Goal: Task Accomplishment & Management: Use online tool/utility

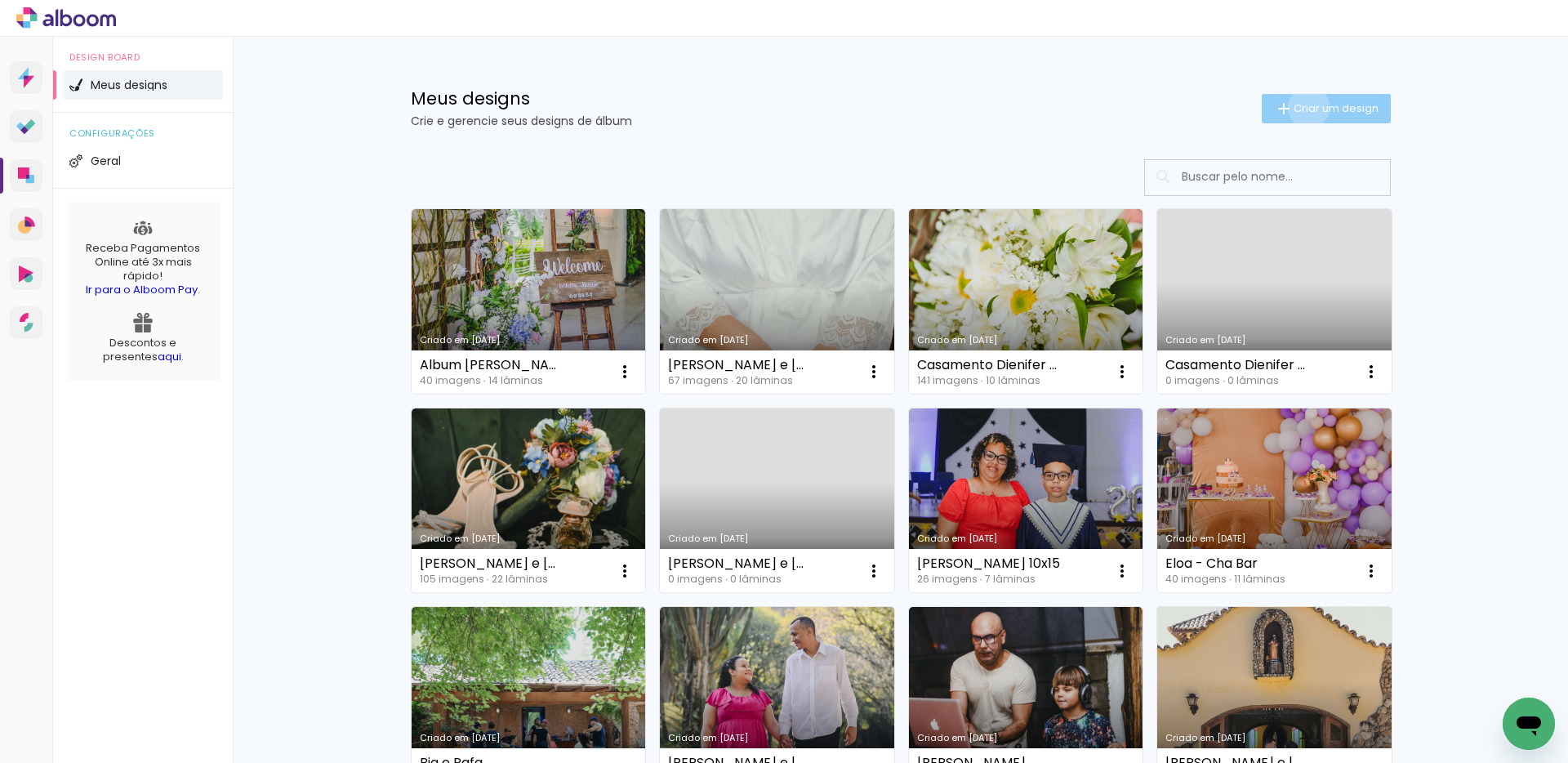
click at [1300, 107] on span "Criar um design" at bounding box center [1336, 108] width 84 height 10
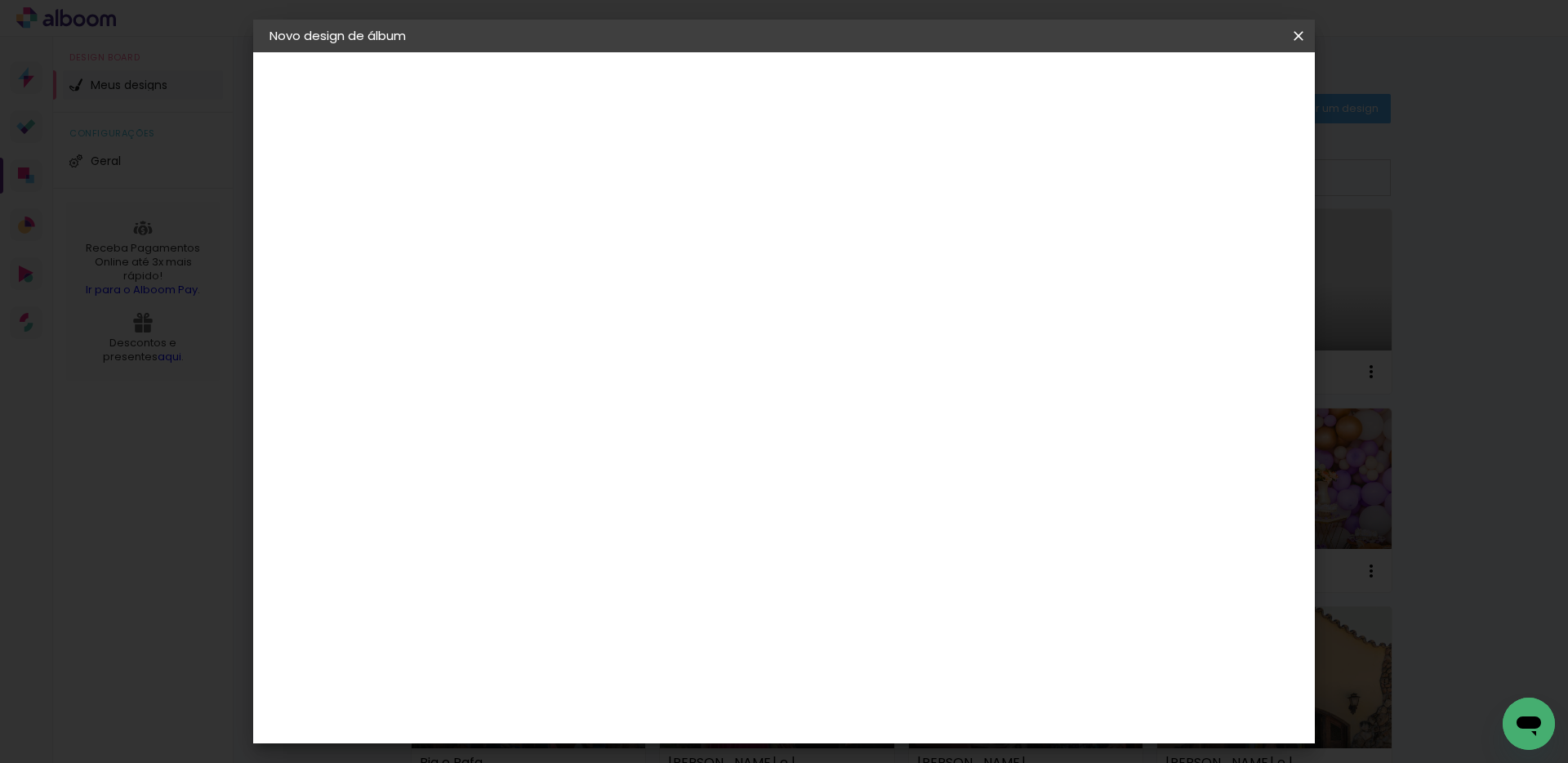
click at [537, 221] on input at bounding box center [537, 219] width 0 height 25
type input "[PERSON_NAME] e [PERSON_NAME]"
type paper-input "[PERSON_NAME] e [PERSON_NAME]"
click at [704, 95] on paper-button "Avançar" at bounding box center [664, 86] width 80 height 28
click at [576, 316] on input at bounding box center [578, 311] width 165 height 20
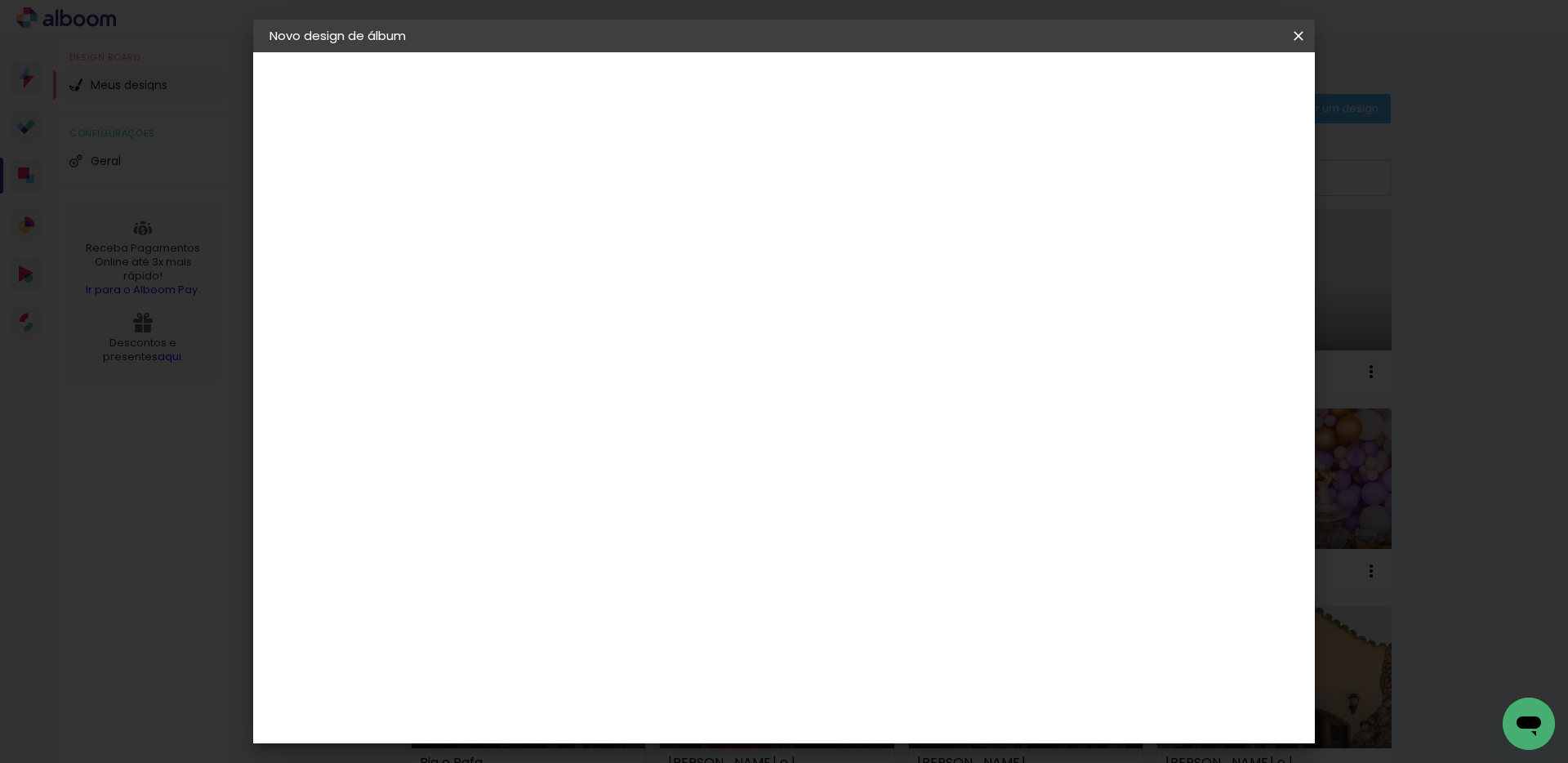
type input "Canaa"
type paper-input "Canaa"
click at [564, 369] on div "Canaan Álbuns" at bounding box center [551, 372] width 51 height 26
click at [0, 0] on slot "Avançar" at bounding box center [0, 0] width 0 height 0
click at [647, 408] on span "20 × 30" at bounding box center [609, 425] width 76 height 33
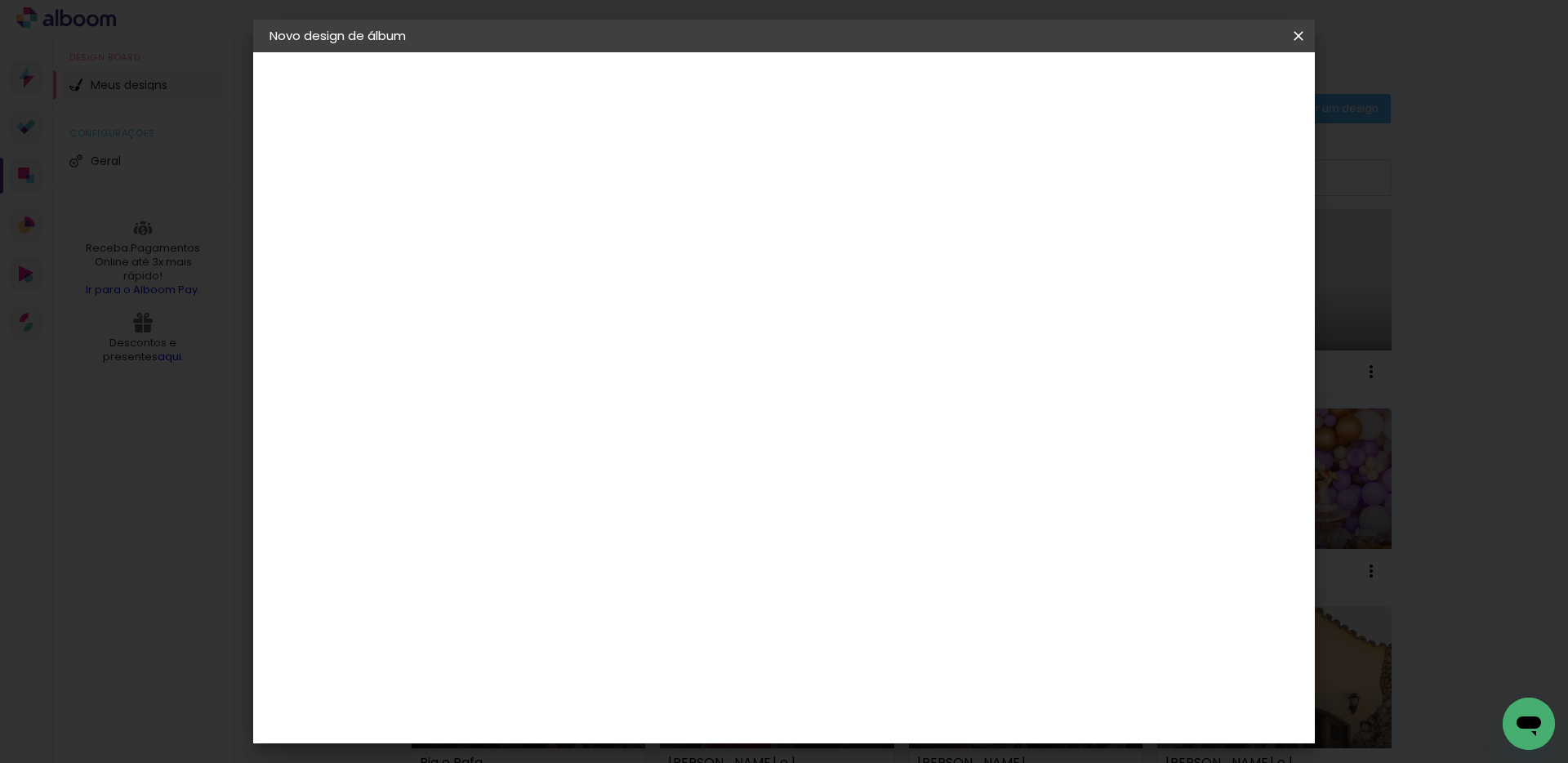
click at [803, 73] on paper-button "Avançar" at bounding box center [763, 86] width 80 height 28
click at [1104, 179] on div at bounding box center [1097, 176] width 15 height 15
type paper-checkbox "on"
click at [1197, 87] on span "Iniciar design" at bounding box center [1160, 86] width 74 height 11
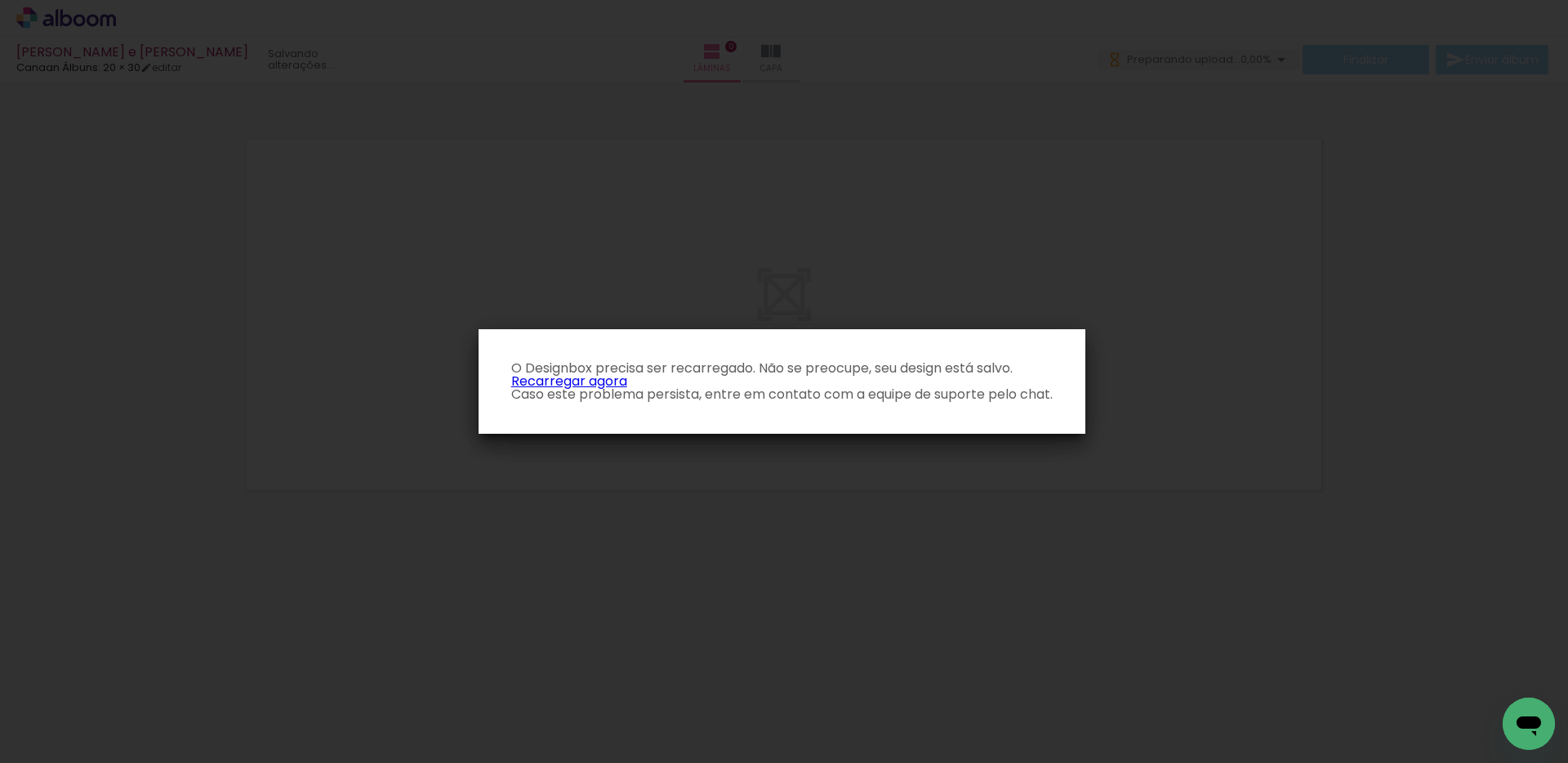
click at [564, 379] on link "Recarregar agora" at bounding box center [569, 381] width 116 height 19
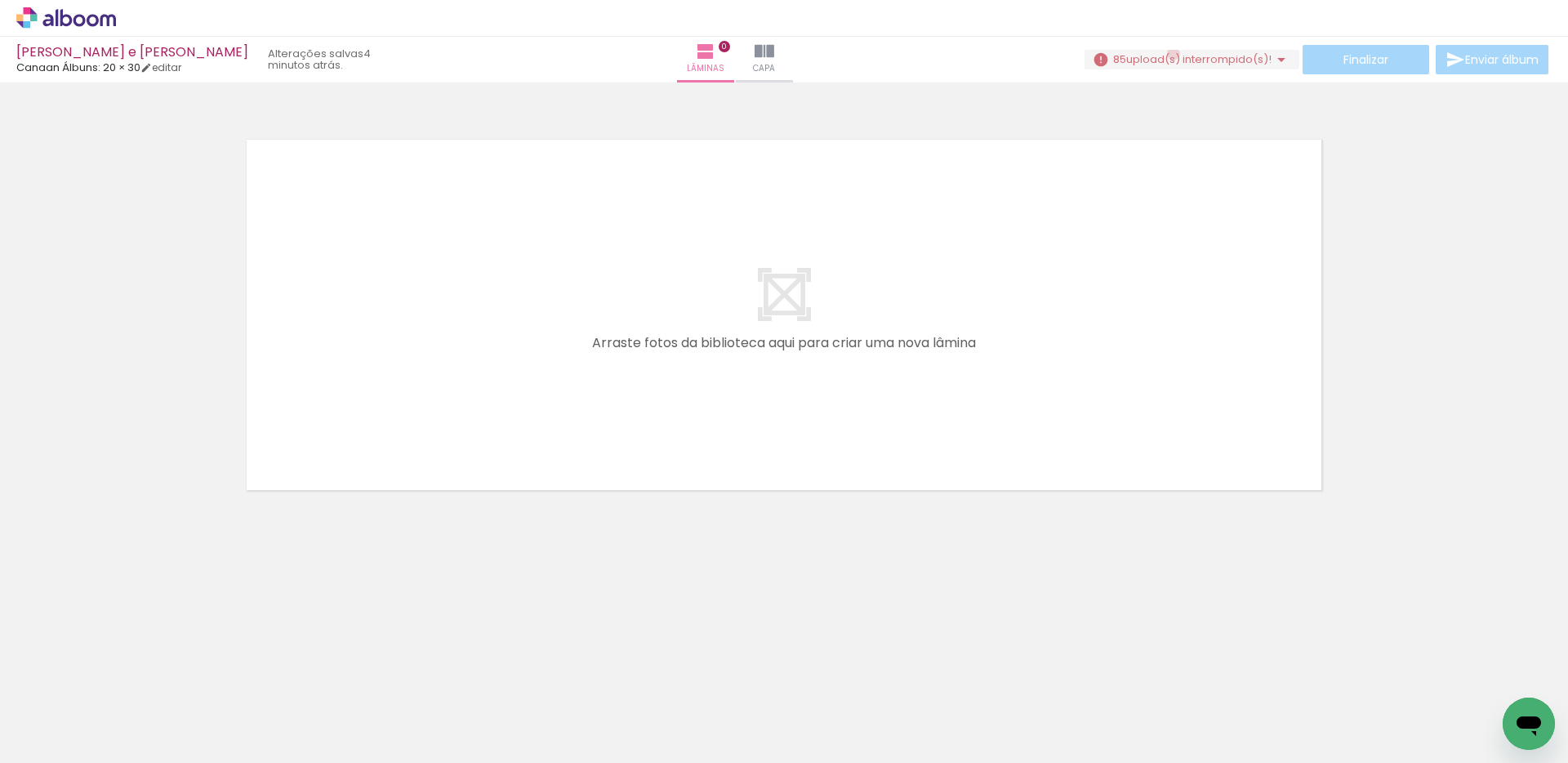
click at [1166, 54] on span "upload(s) interrompido(s)!" at bounding box center [1199, 58] width 146 height 16
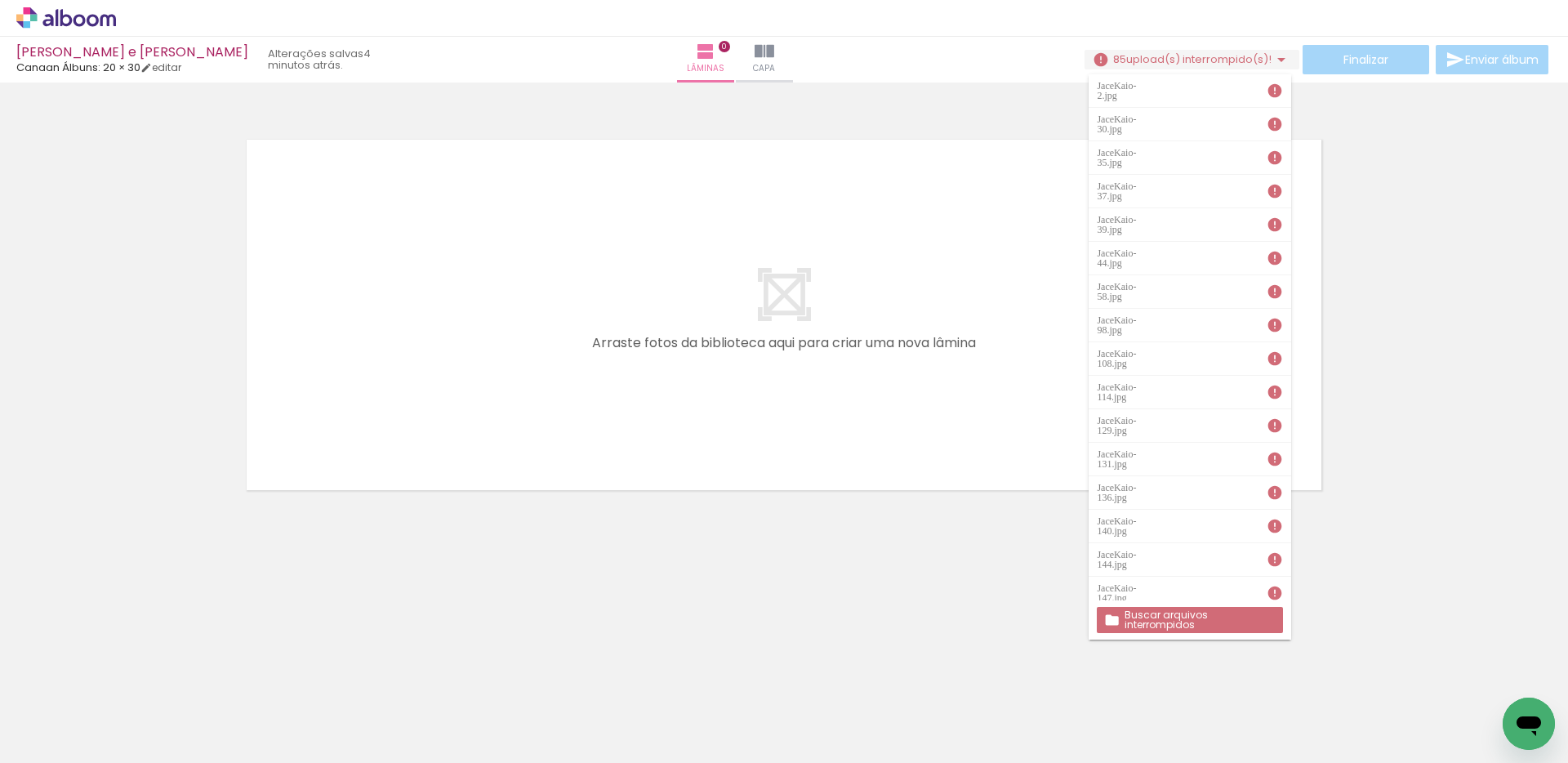
click at [0, 0] on slot "Buscar arquivos interrompidos" at bounding box center [0, 0] width 0 height 0
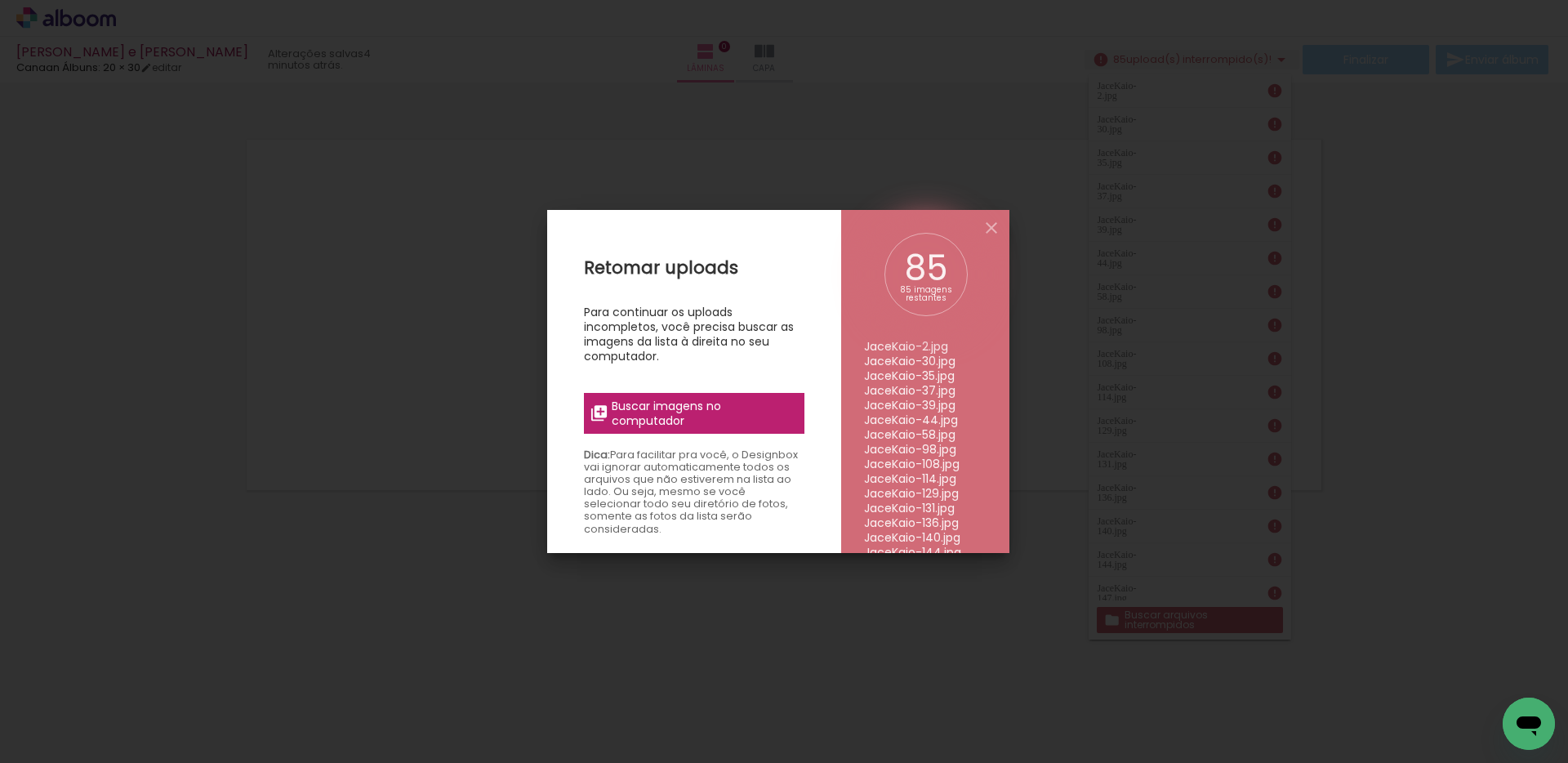
click at [668, 422] on span "Buscar imagens no computador" at bounding box center [703, 413] width 182 height 30
click at [0, 0] on input "file" at bounding box center [0, 0] width 0 height 0
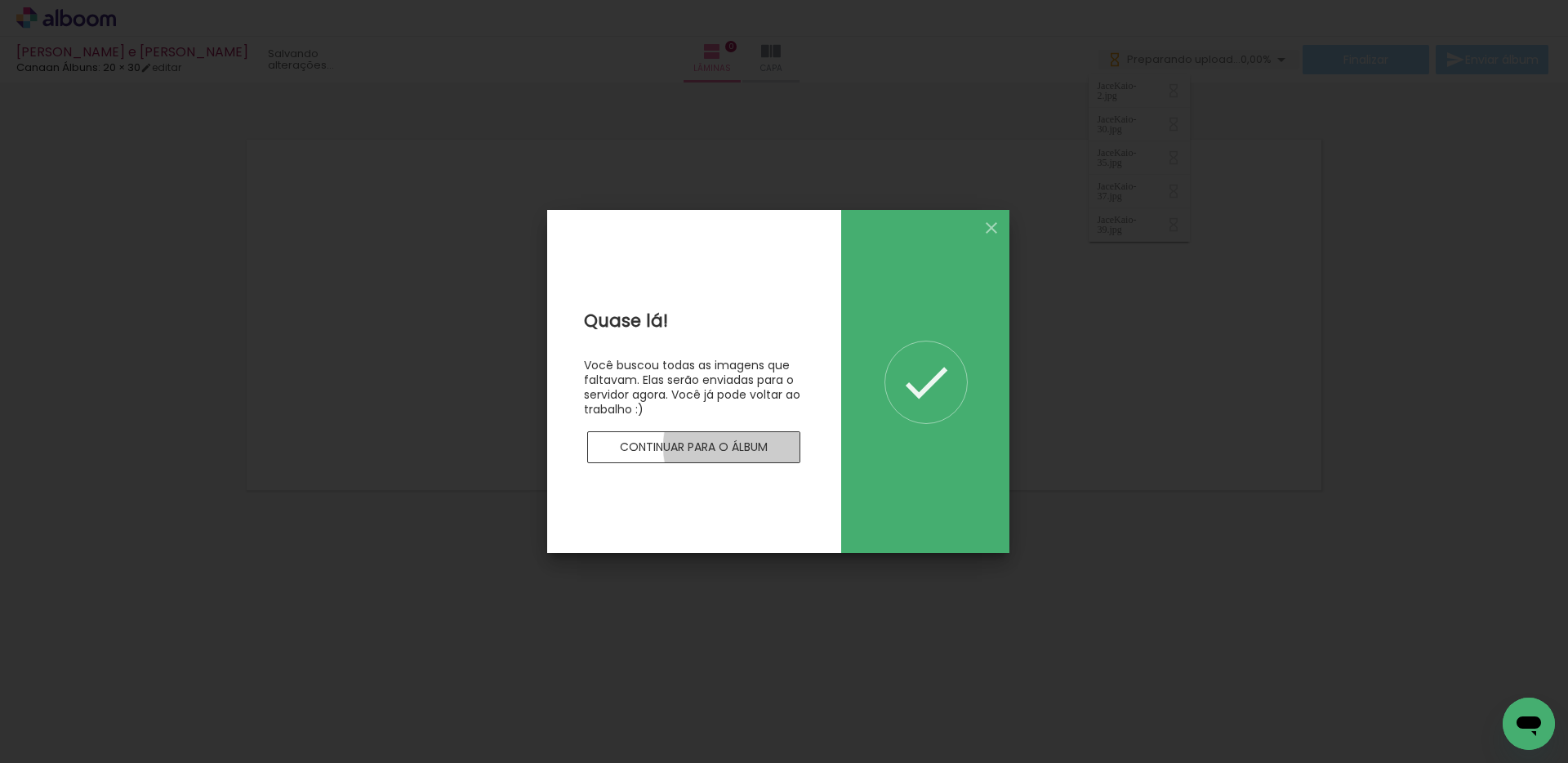
click at [0, 0] on slot "Continuar para o álbum" at bounding box center [0, 0] width 0 height 0
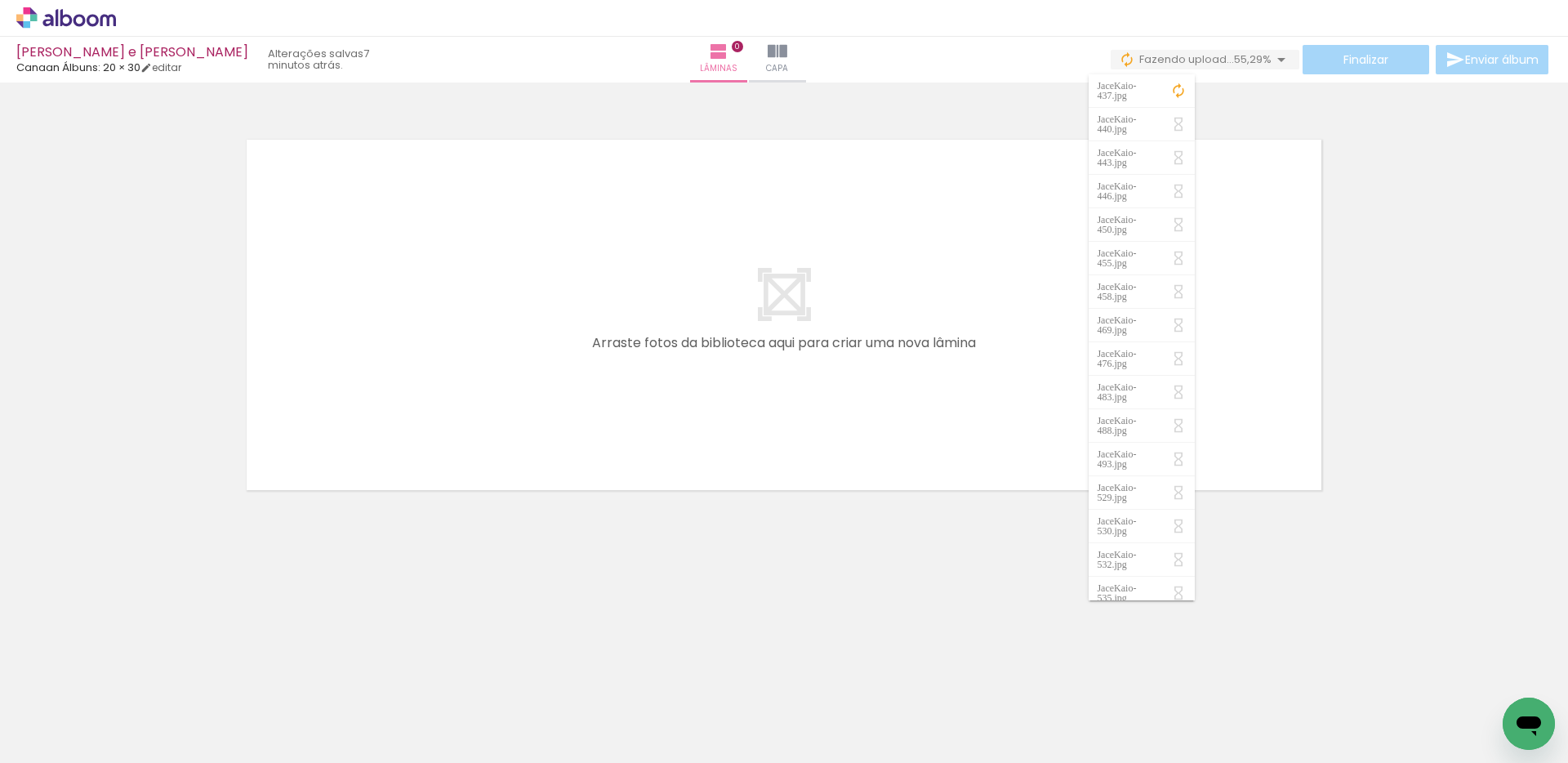
click at [1336, 385] on div at bounding box center [784, 293] width 1568 height 411
